Goal: Information Seeking & Learning: Learn about a topic

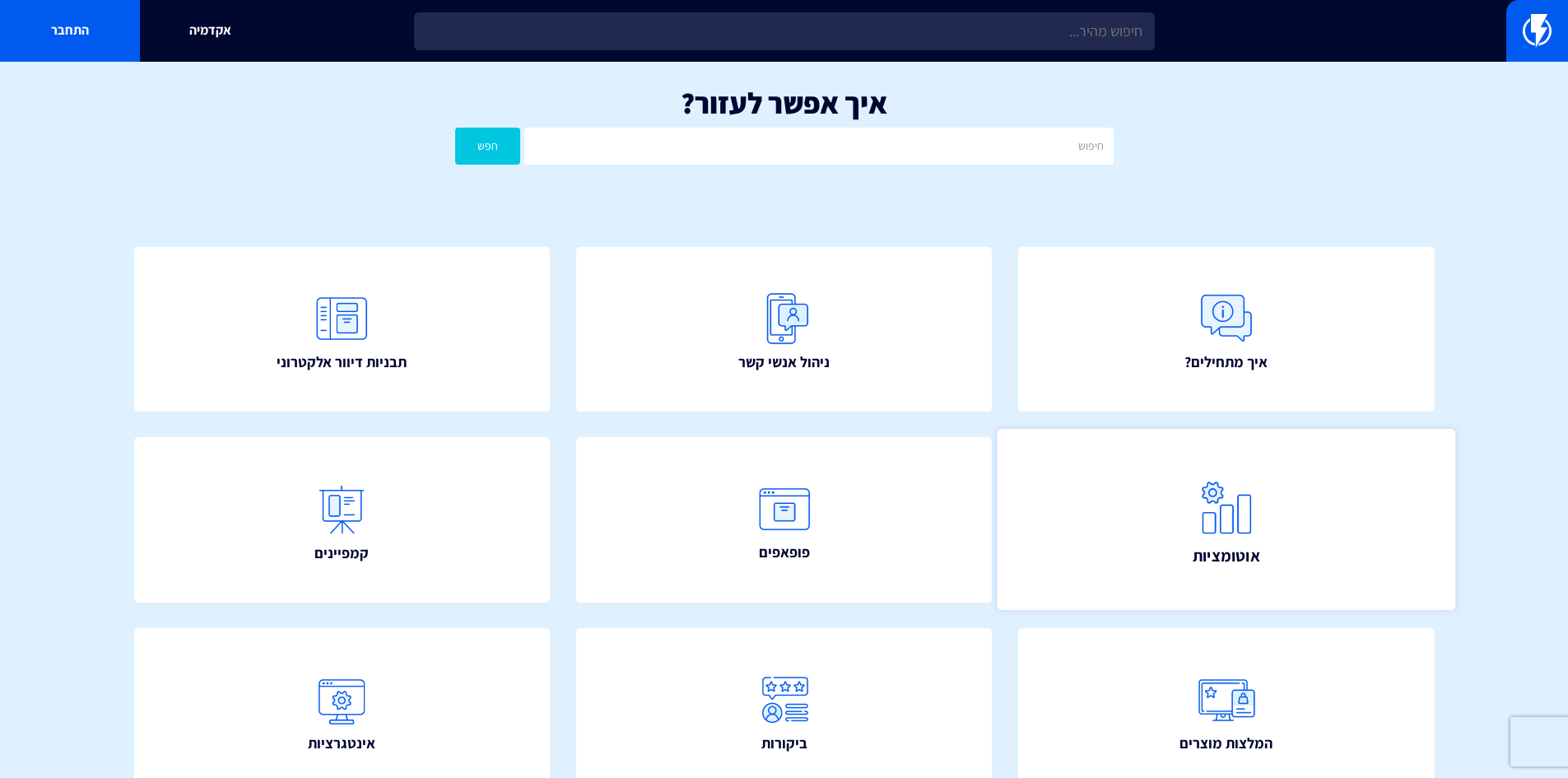
click at [1169, 494] on link "אוטומציות" at bounding box center [1227, 520] width 458 height 181
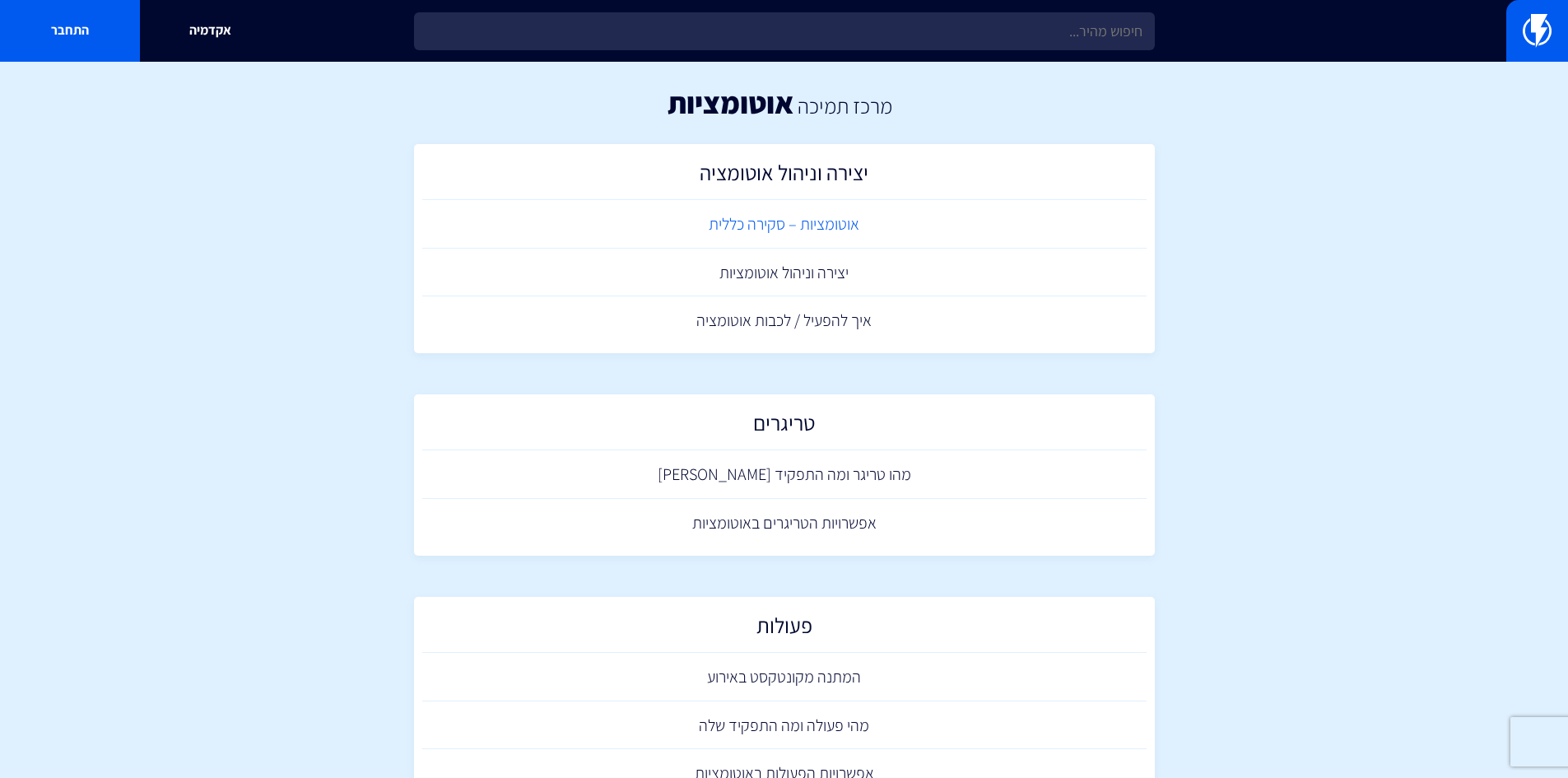
click at [833, 223] on link "אוטומציות – סקירה כללית" at bounding box center [785, 224] width 725 height 49
